Goal: Transaction & Acquisition: Purchase product/service

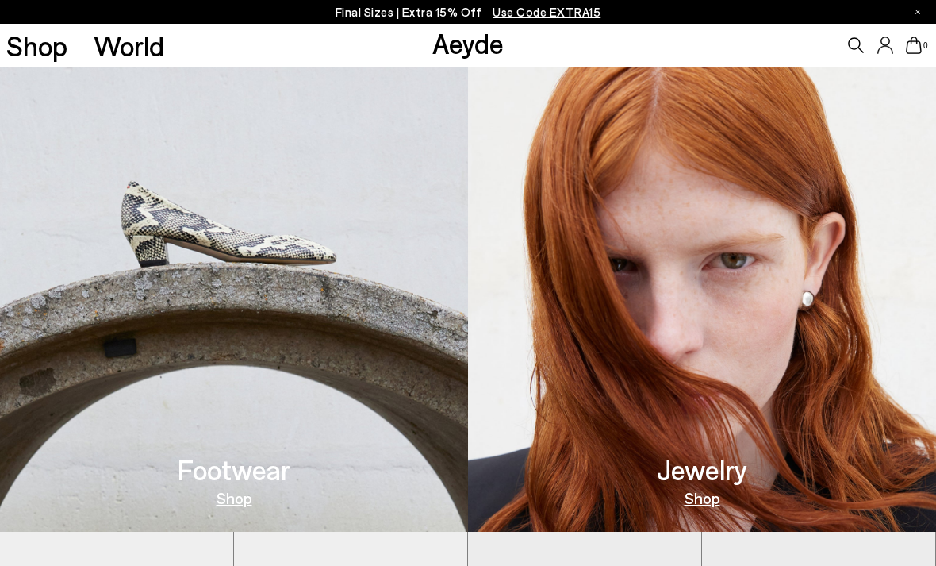
scroll to position [589, 0]
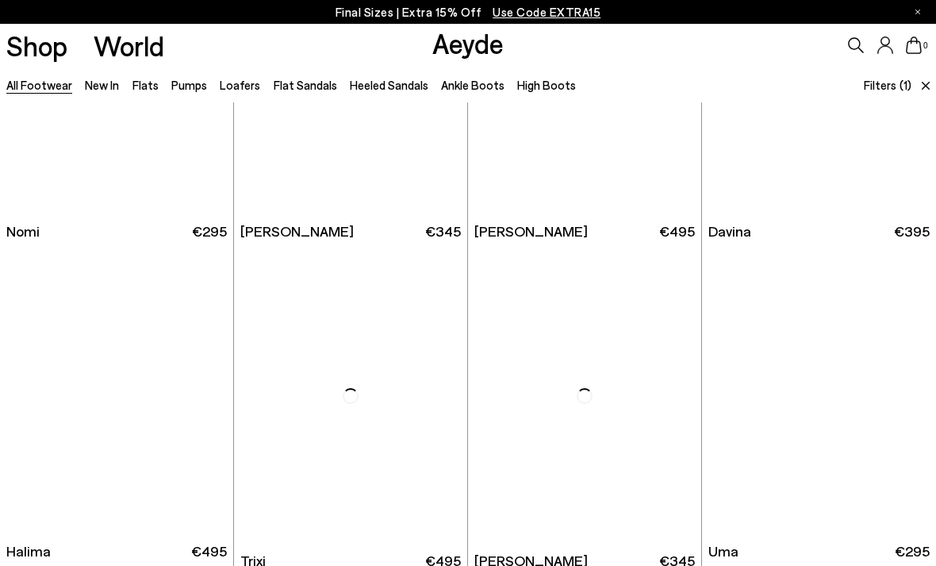
scroll to position [182, 0]
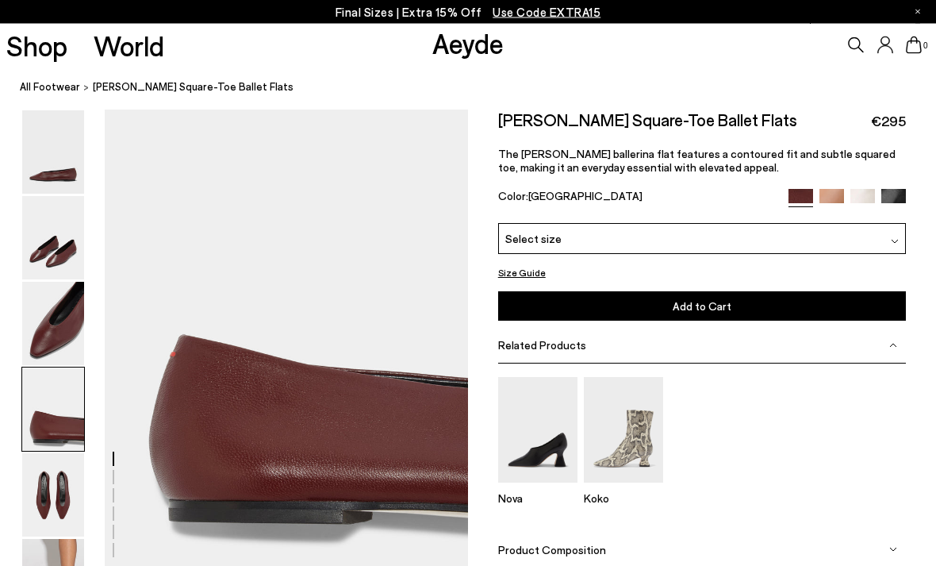
scroll to position [1429, 0]
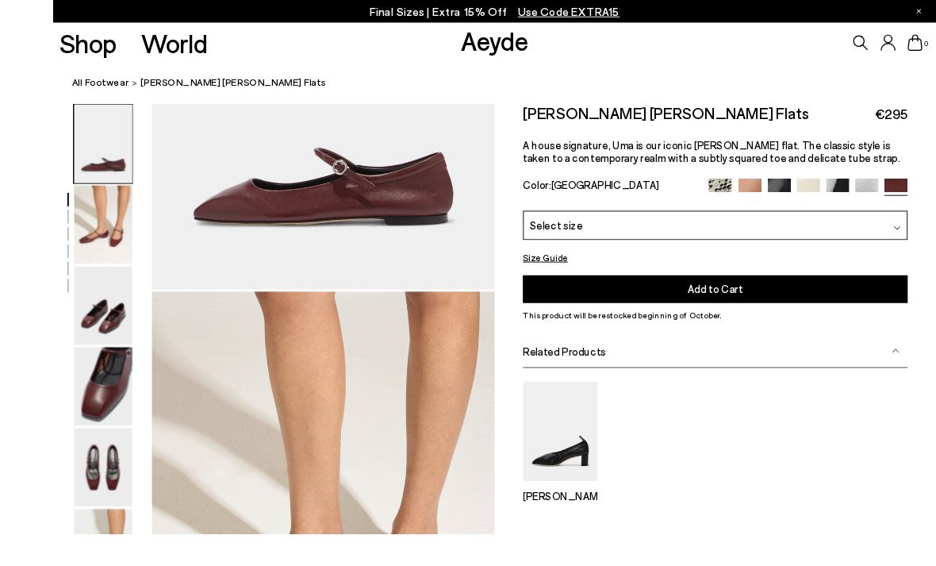
scroll to position [444, 0]
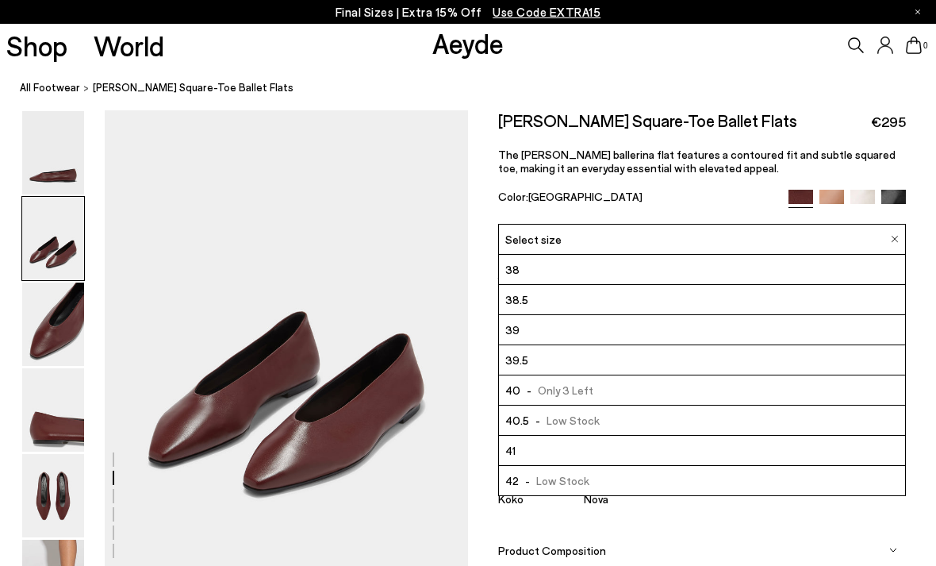
scroll to position [90, 0]
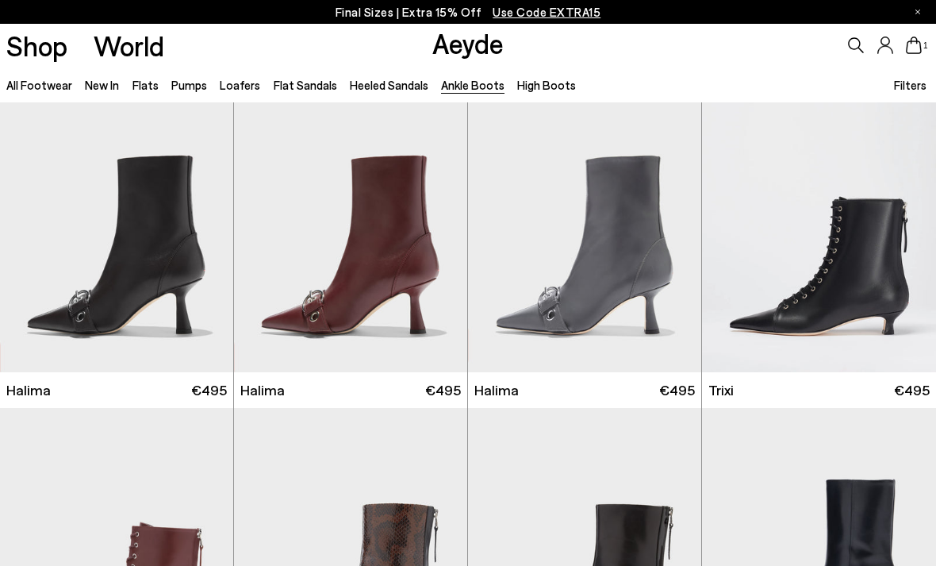
scroll to position [3, 0]
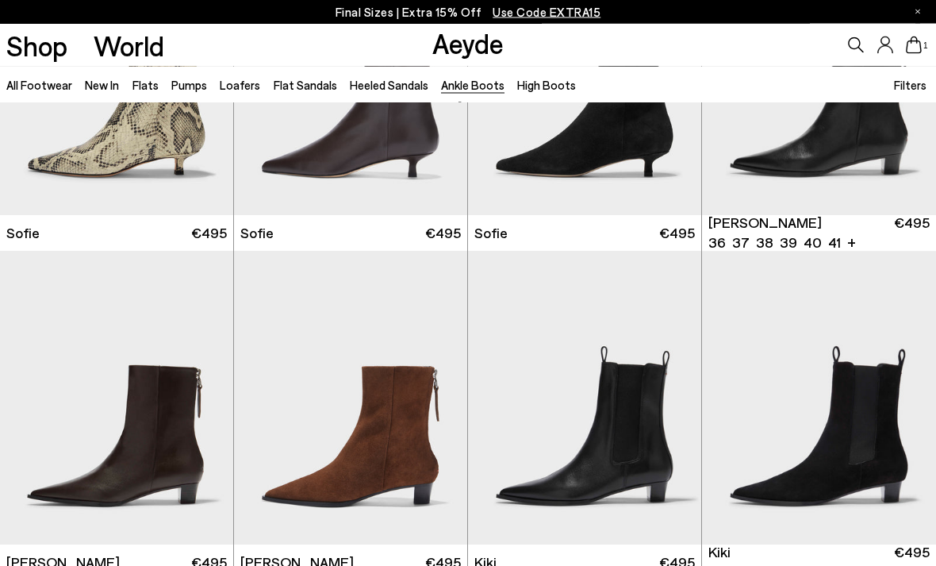
scroll to position [1494, 0]
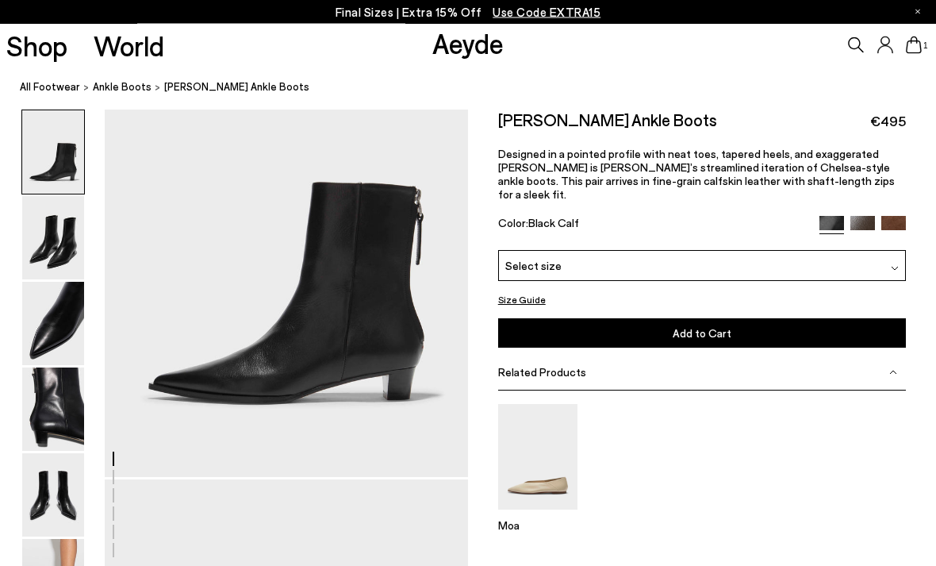
scroll to position [105, 0]
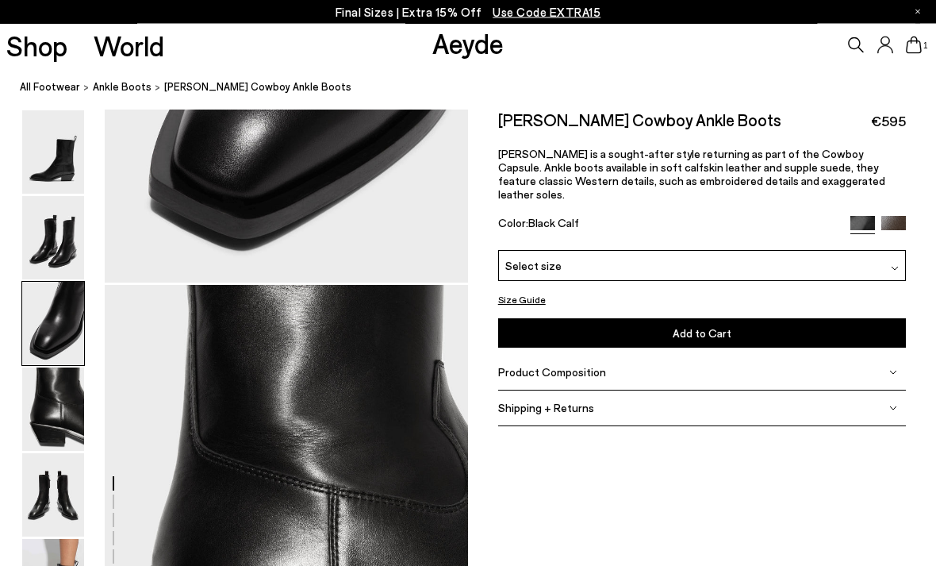
scroll to position [1289, 0]
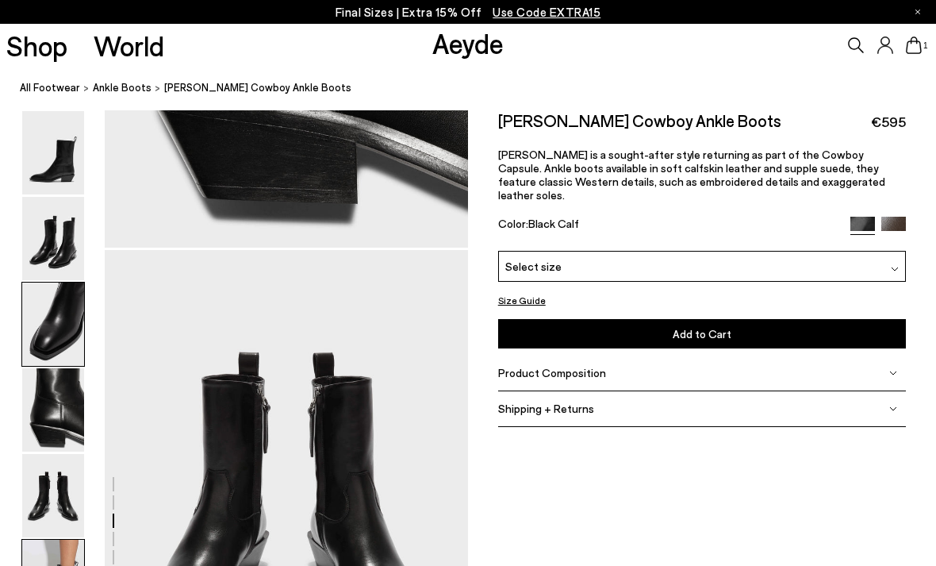
click at [46, 69] on nav "All Footwear Ankle Boots Luis Leather Cowboy Ankle Boots" at bounding box center [478, 89] width 917 height 44
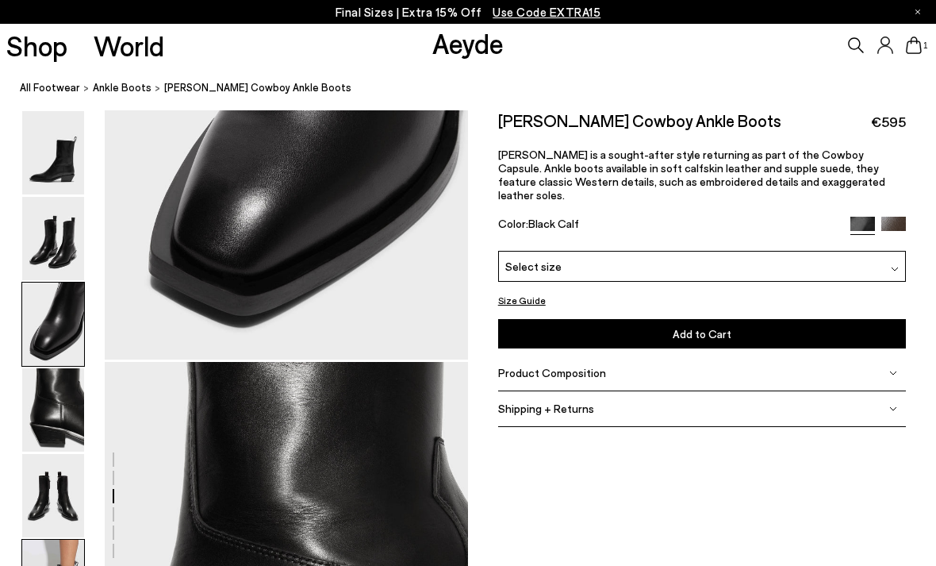
scroll to position [1188, 0]
